Goal: Check status

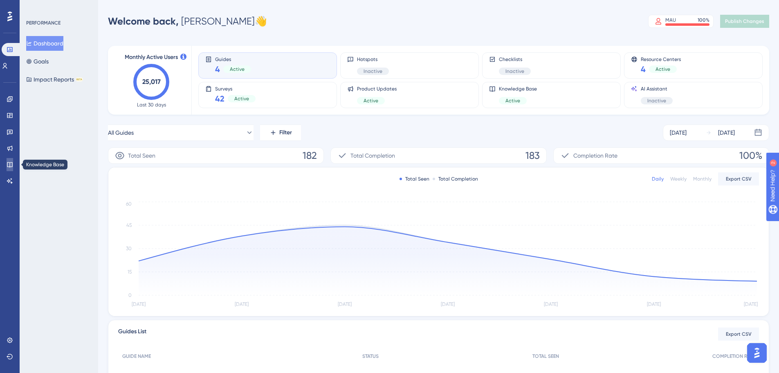
click at [8, 159] on link at bounding box center [10, 164] width 7 height 13
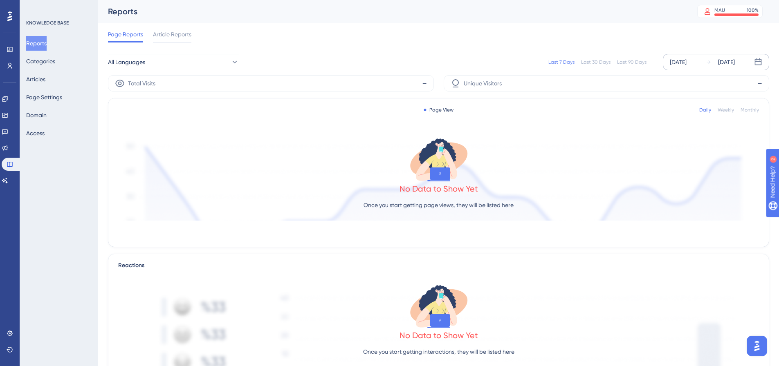
click at [670, 64] on div "[DATE]" at bounding box center [678, 62] width 17 height 10
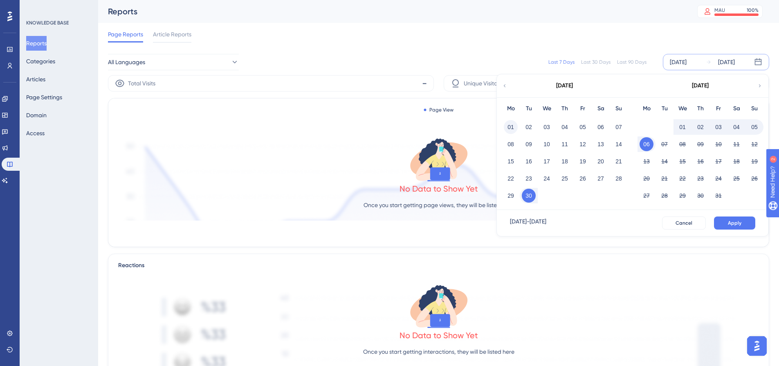
click at [513, 124] on button "01" at bounding box center [511, 127] width 14 height 14
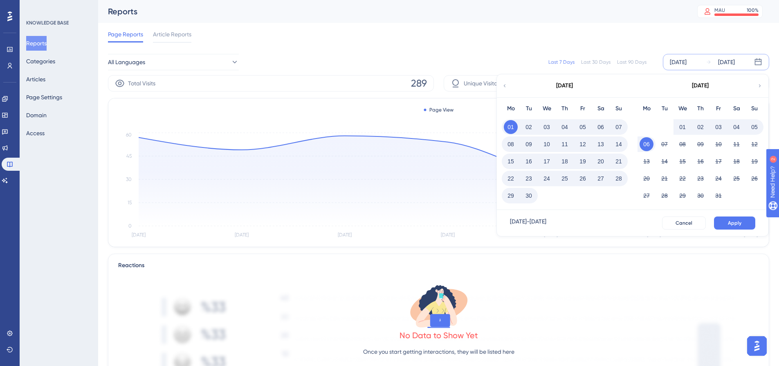
click at [682, 124] on button "01" at bounding box center [683, 127] width 14 height 14
click at [687, 59] on div "[DATE]" at bounding box center [678, 62] width 17 height 10
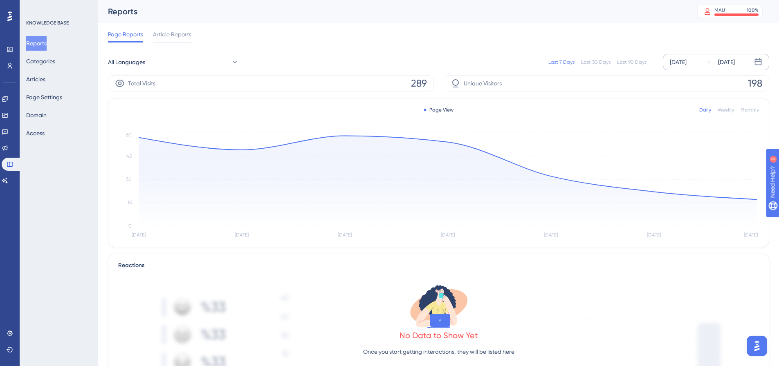
click at [687, 59] on div "[DATE]" at bounding box center [678, 62] width 17 height 10
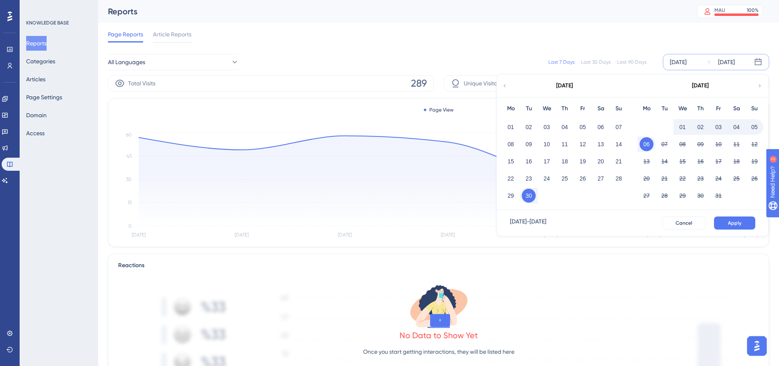
click at [685, 127] on button "01" at bounding box center [683, 127] width 14 height 14
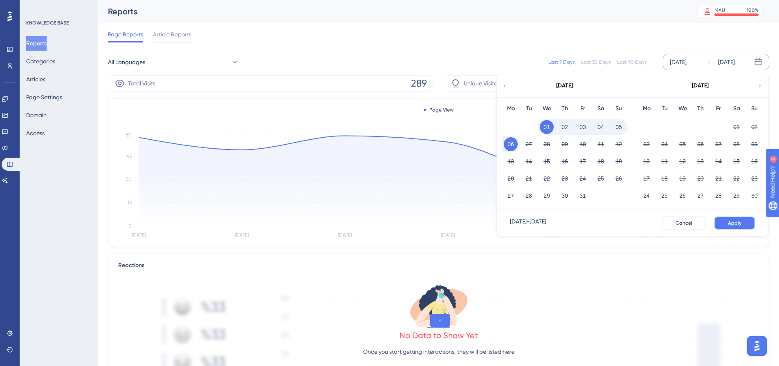
click at [746, 220] on button "Apply" at bounding box center [734, 223] width 41 height 13
